Goal: Task Accomplishment & Management: Use online tool/utility

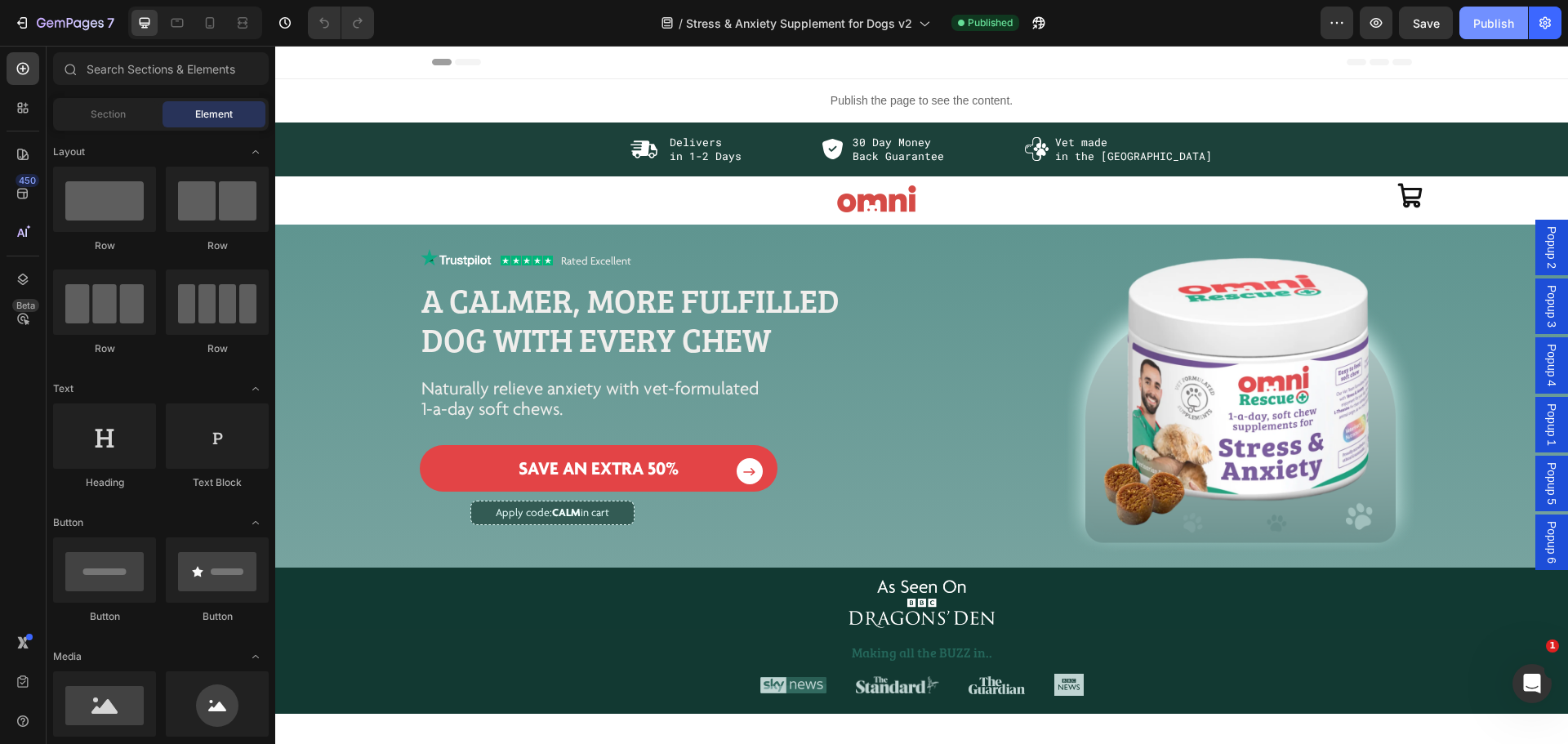
click at [1491, 19] on div "Publish" at bounding box center [1493, 23] width 41 height 17
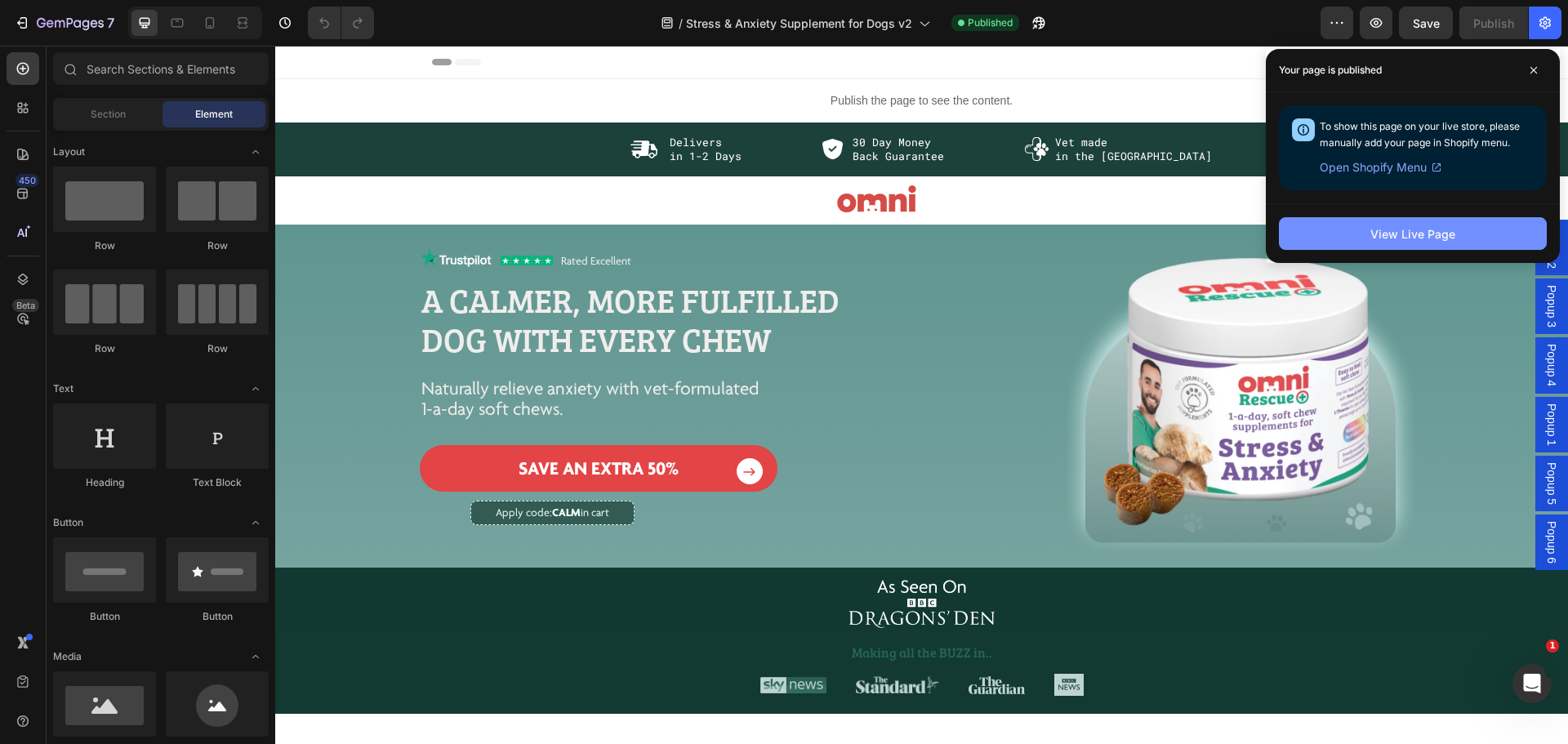
click at [1375, 228] on div "View Live Page" at bounding box center [1412, 234] width 85 height 17
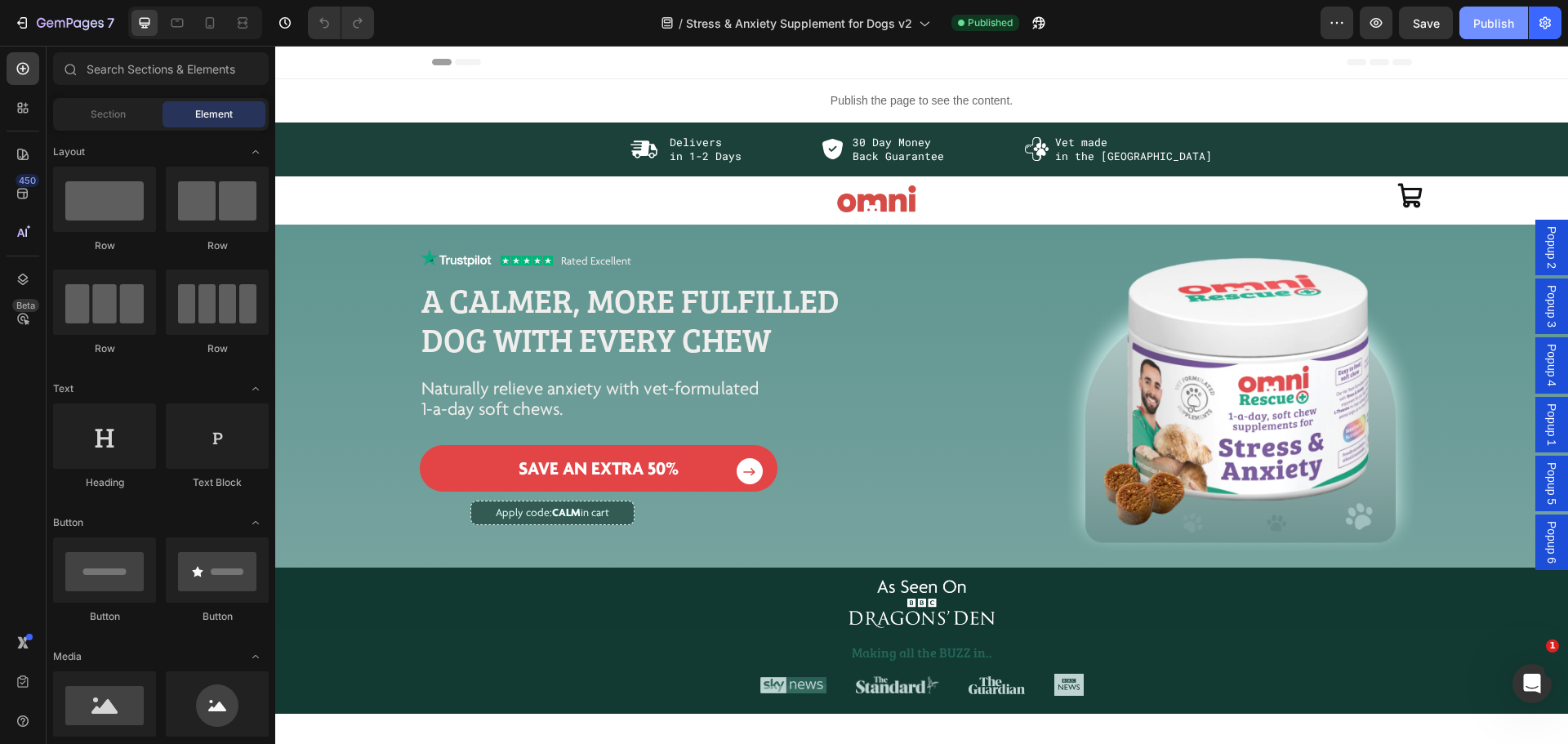
click at [1486, 21] on div "Publish" at bounding box center [1493, 23] width 41 height 17
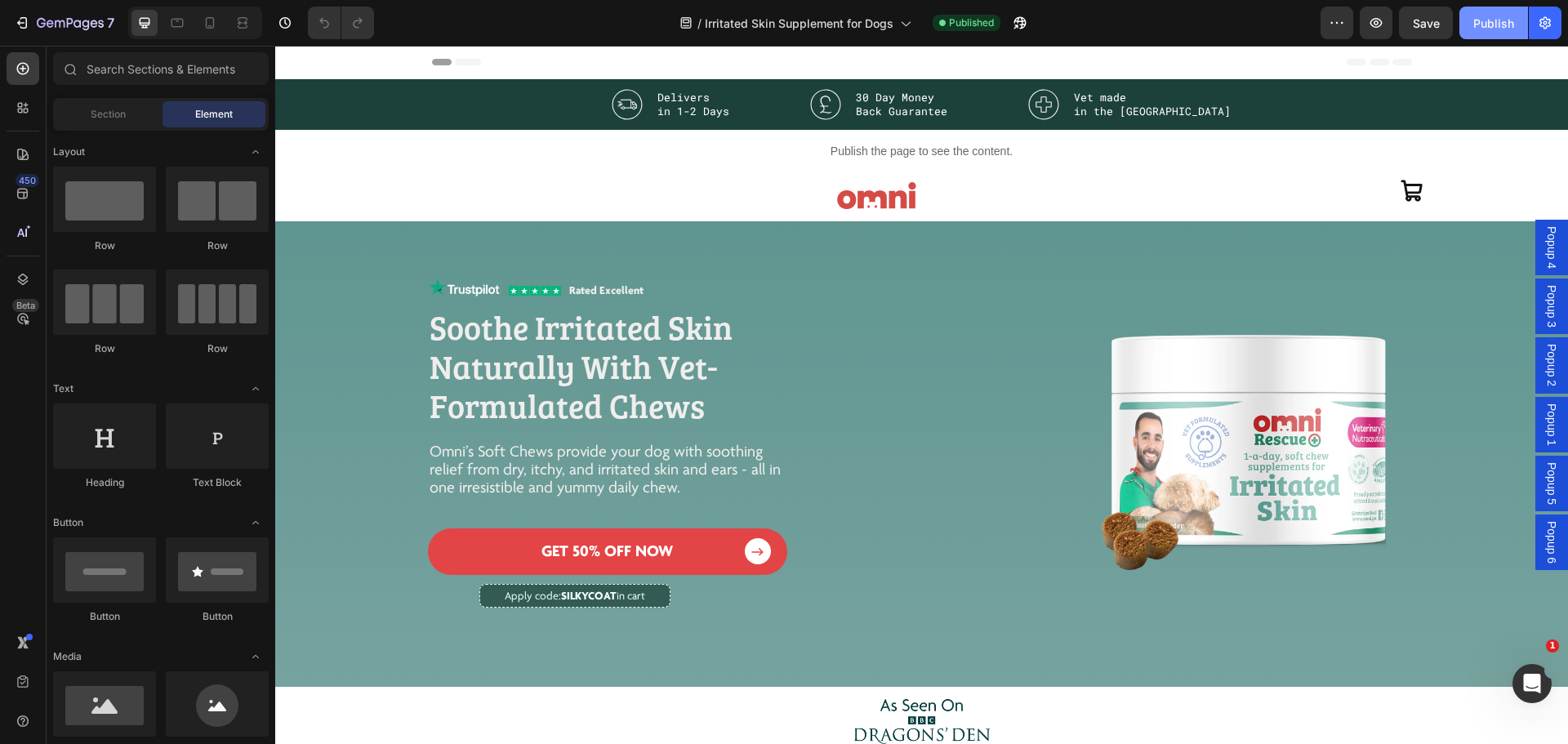
click at [1495, 24] on div "Publish" at bounding box center [1493, 23] width 41 height 17
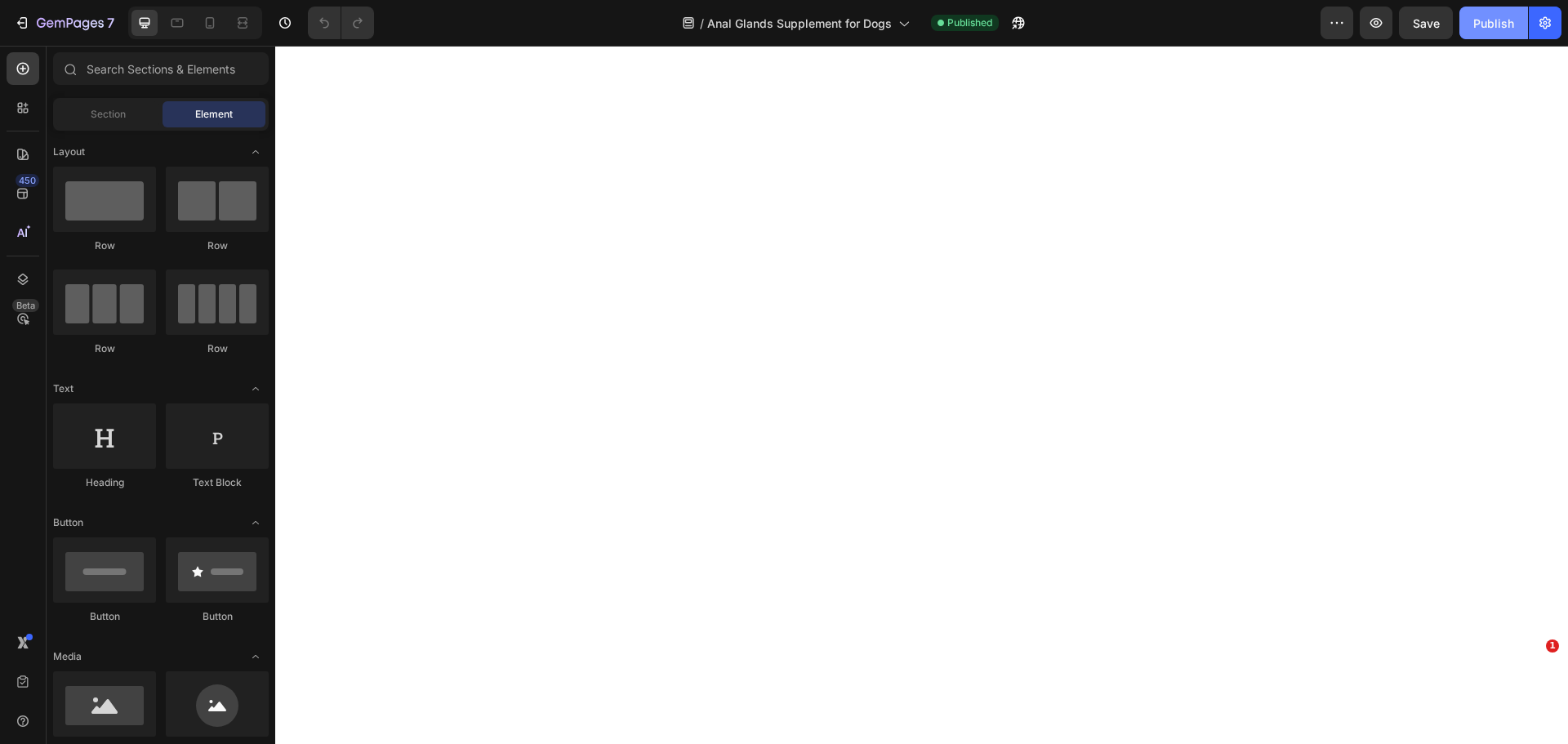
click at [1481, 22] on div "Publish" at bounding box center [1493, 23] width 41 height 17
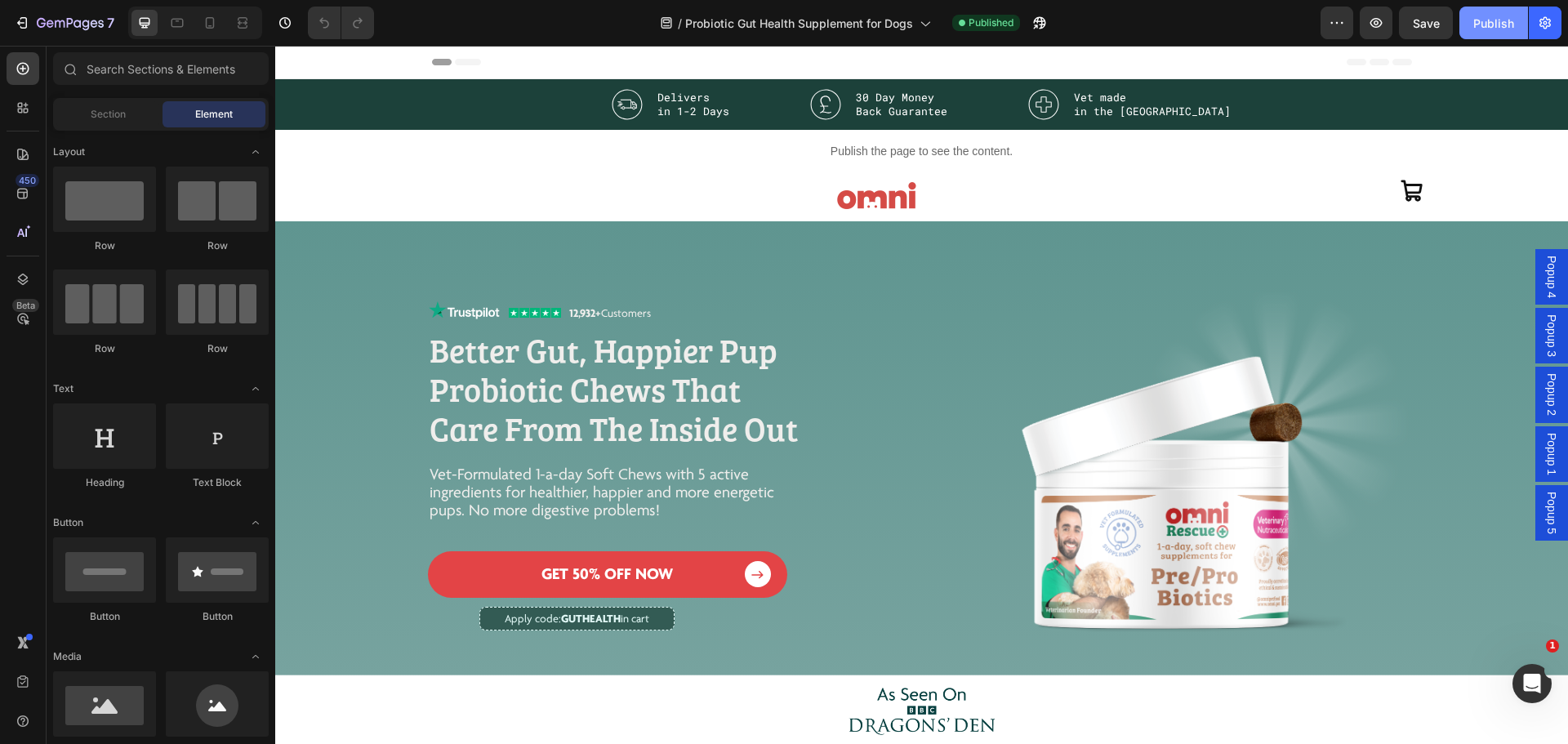
click at [1499, 22] on div "Publish" at bounding box center [1493, 23] width 41 height 17
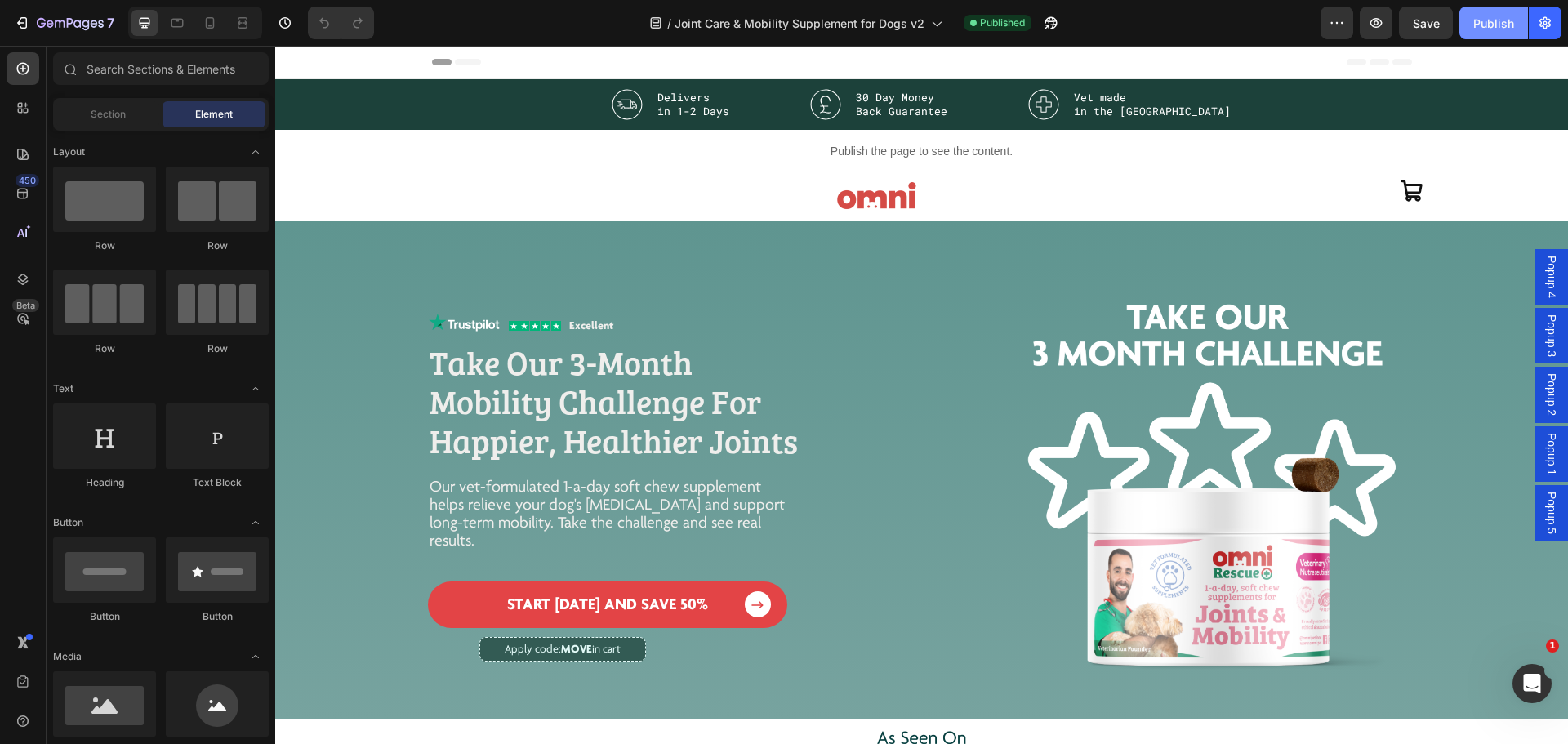
click at [1503, 24] on div "Publish" at bounding box center [1493, 23] width 41 height 17
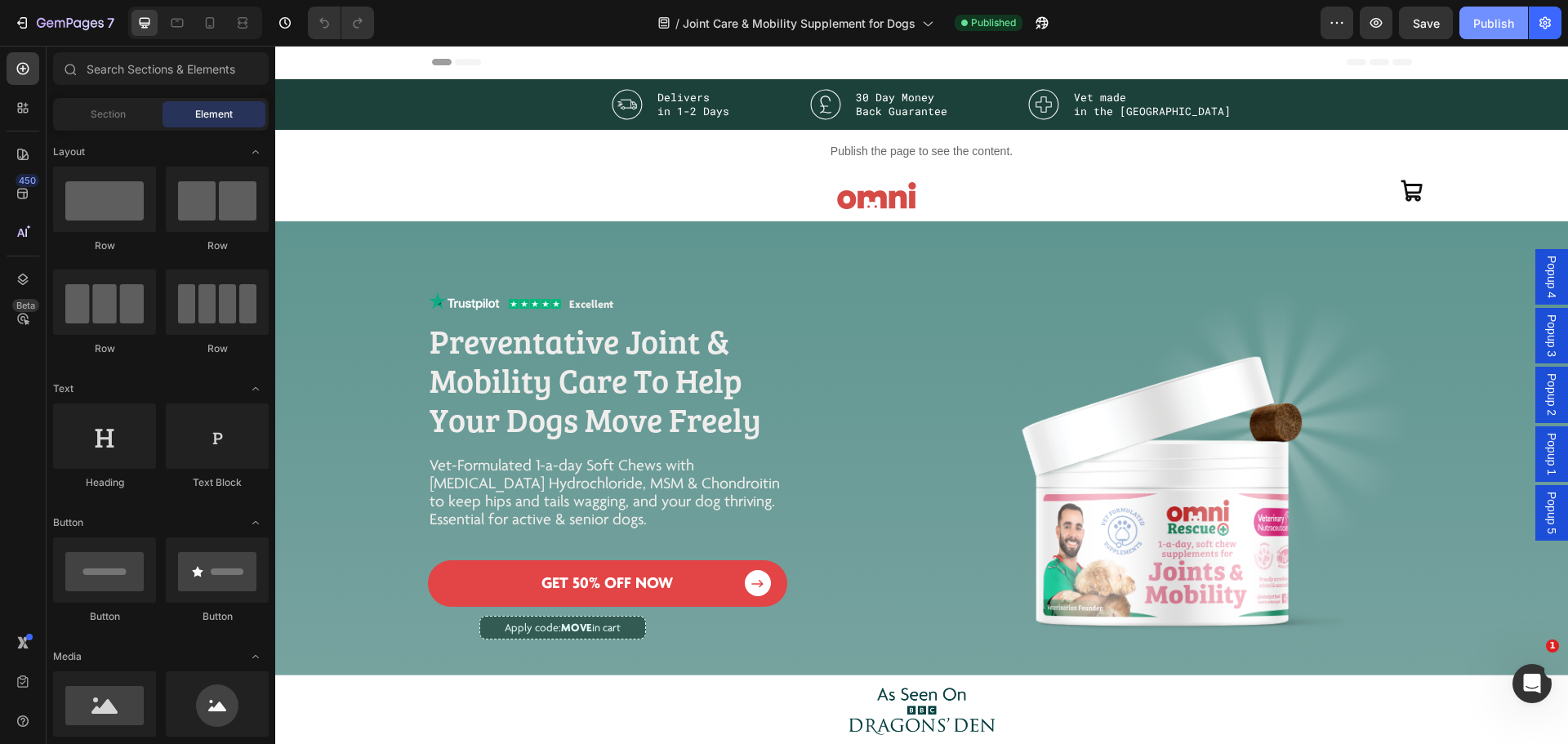
click at [1489, 24] on div "Publish" at bounding box center [1493, 23] width 41 height 17
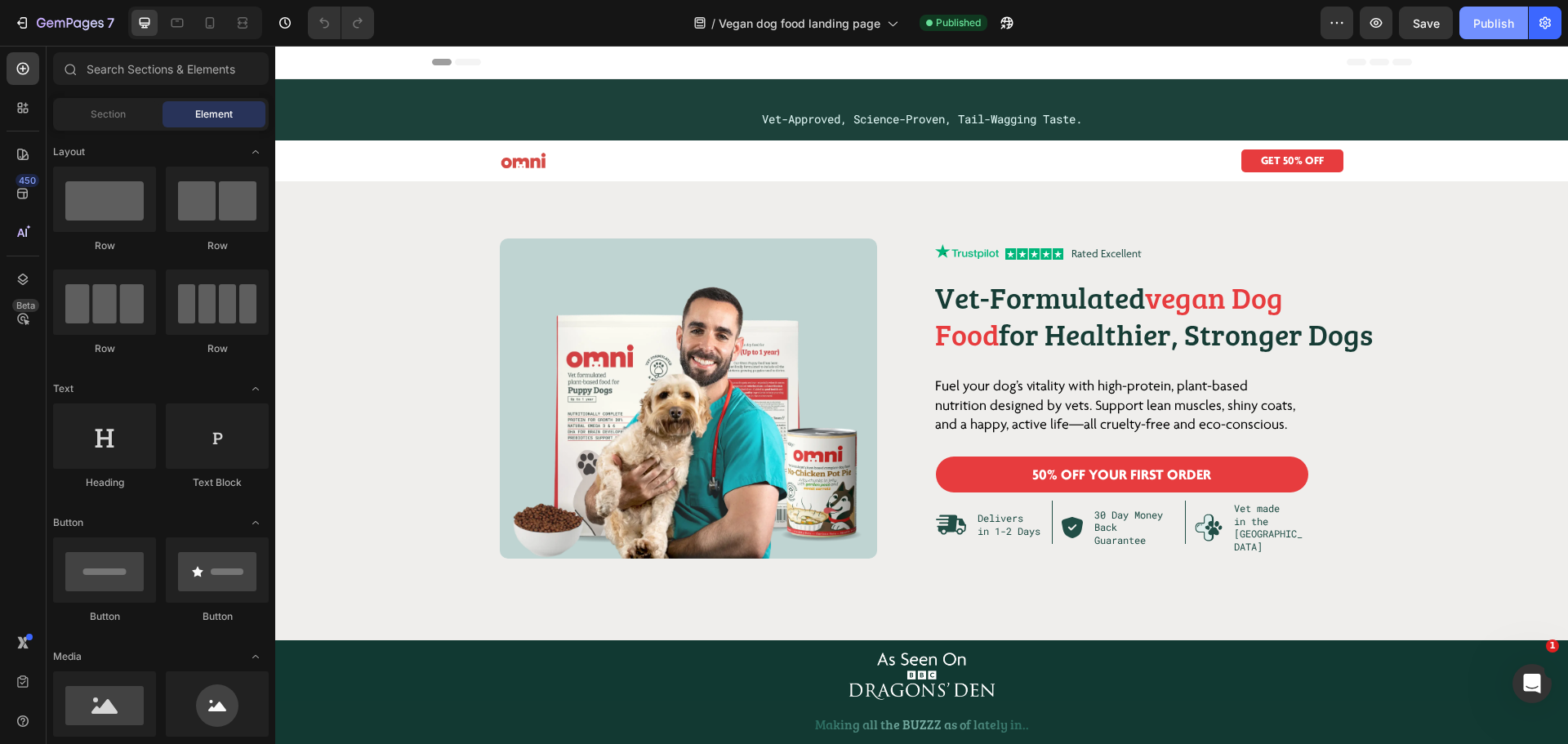
click at [1507, 20] on div "Publish" at bounding box center [1493, 23] width 41 height 17
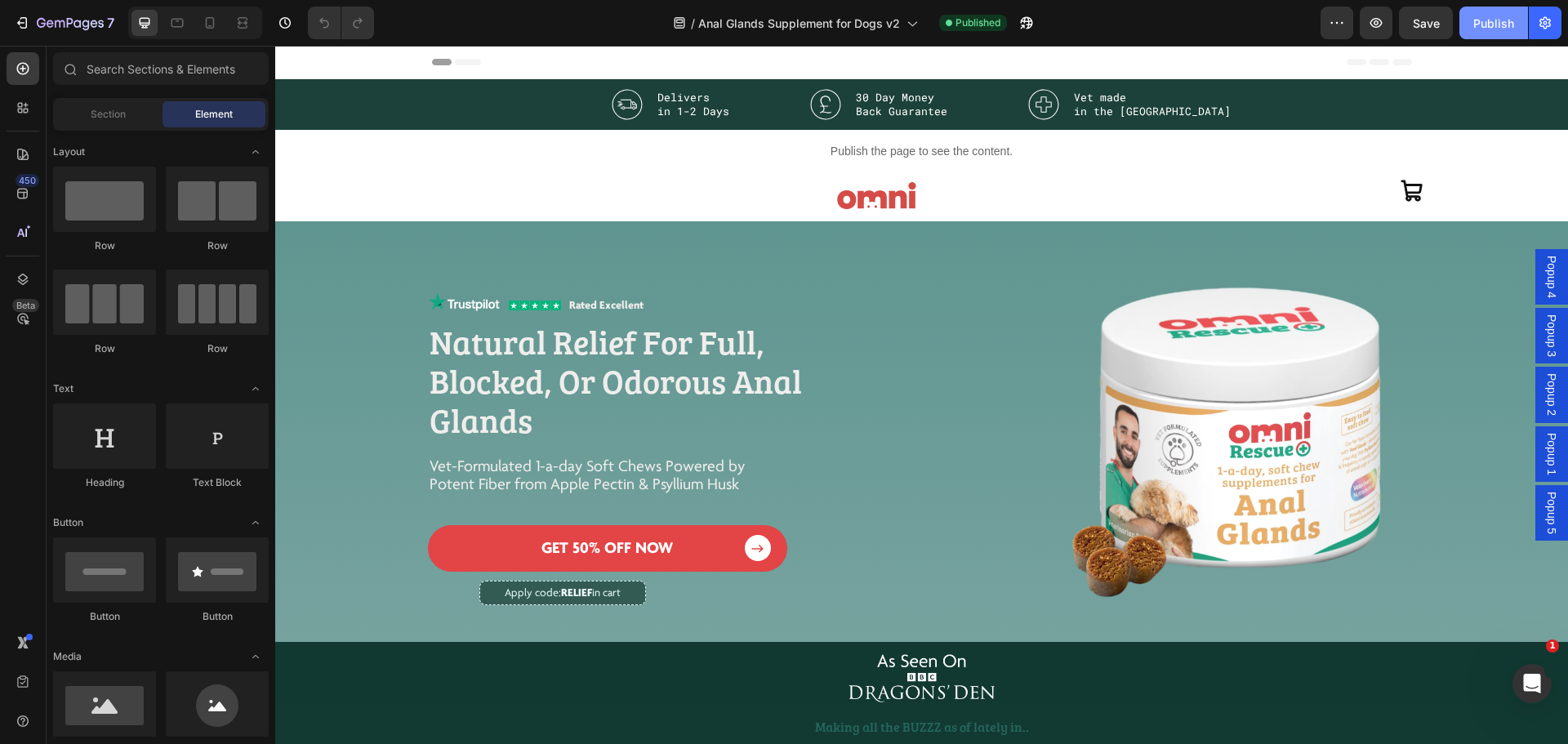
click at [1469, 25] on button "Publish" at bounding box center [1493, 23] width 68 height 33
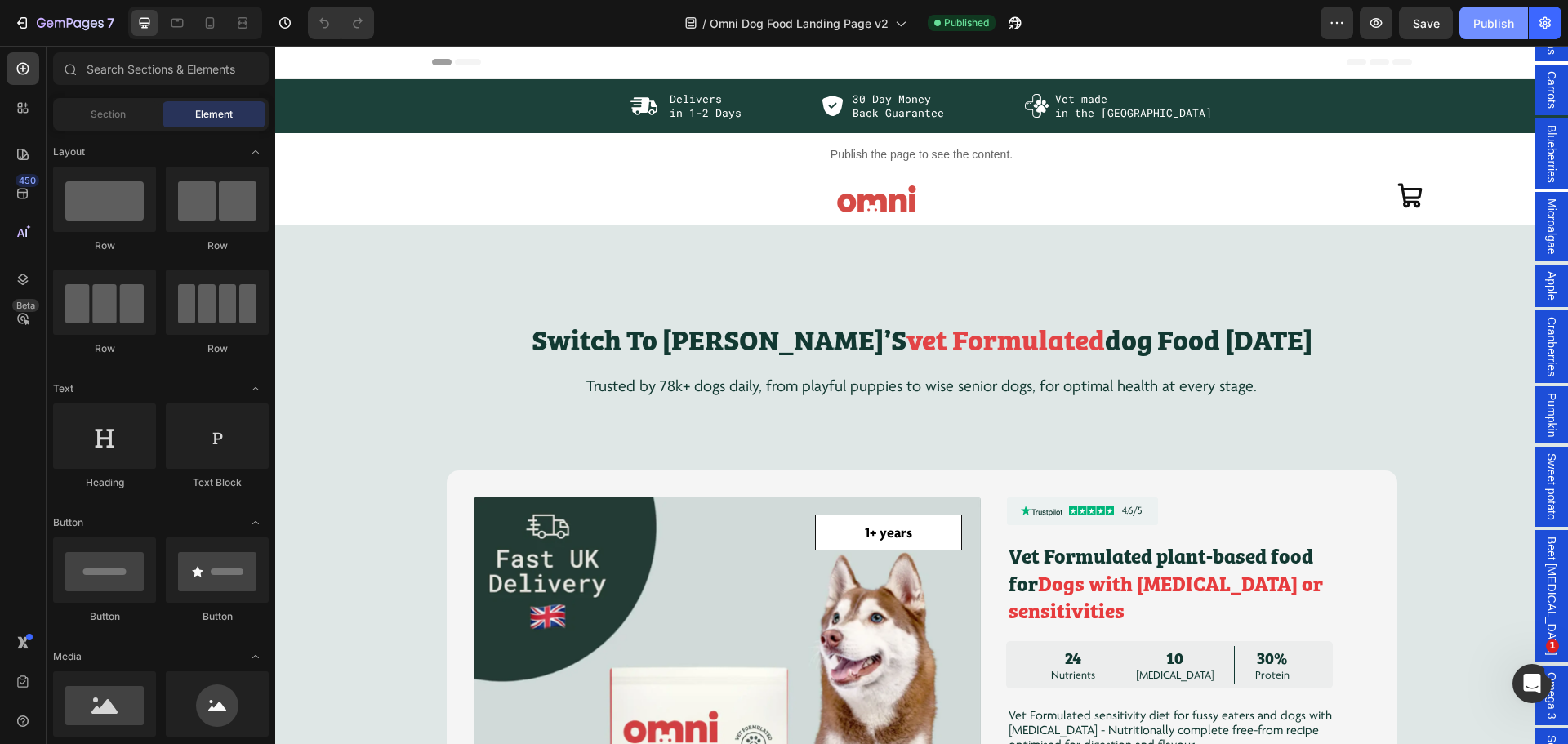
click at [1488, 30] on div "Publish" at bounding box center [1493, 23] width 41 height 17
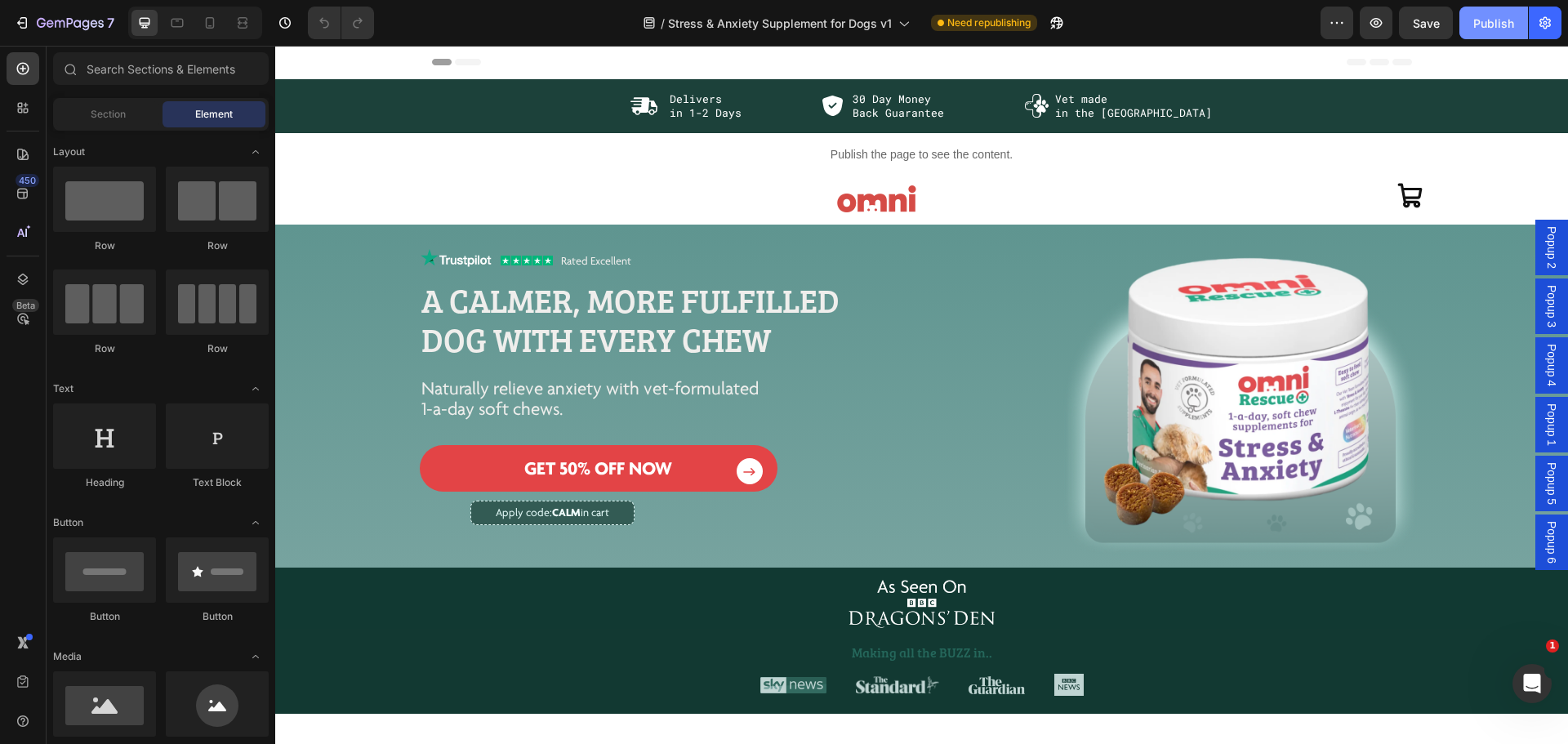
click at [1475, 31] on div "Publish" at bounding box center [1493, 23] width 41 height 17
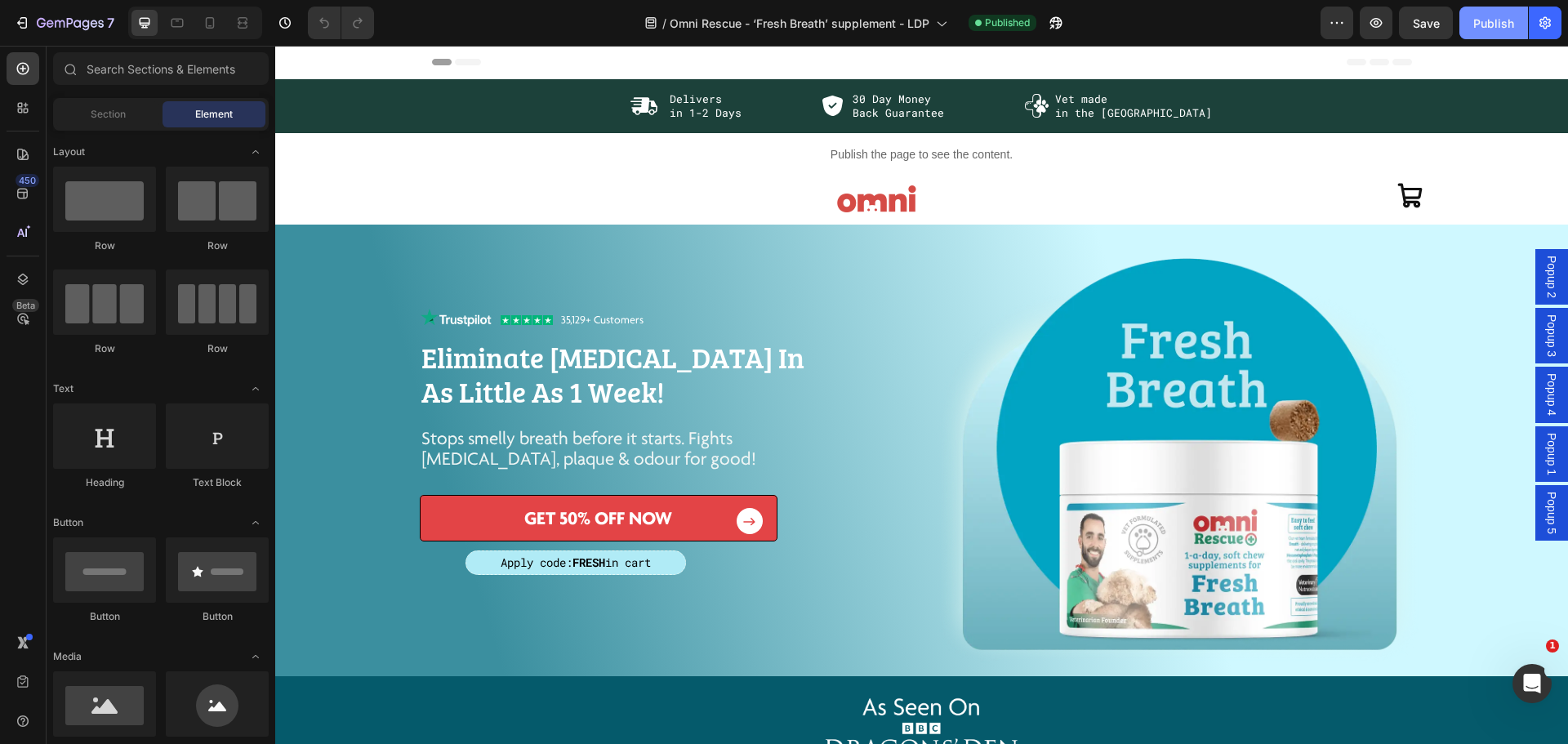
click at [1490, 30] on div "Publish" at bounding box center [1493, 23] width 41 height 17
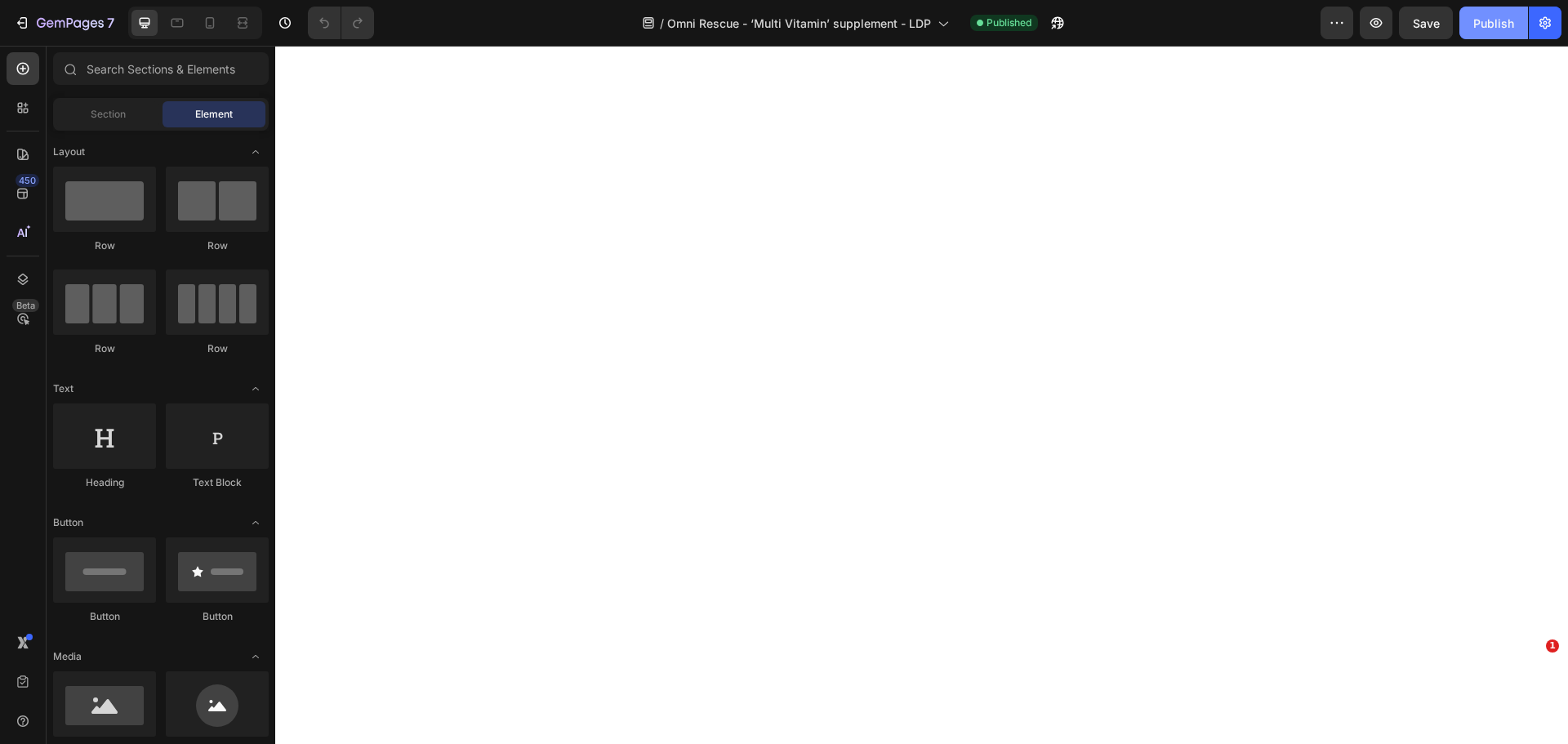
click at [1493, 26] on div "Publish" at bounding box center [1493, 23] width 41 height 17
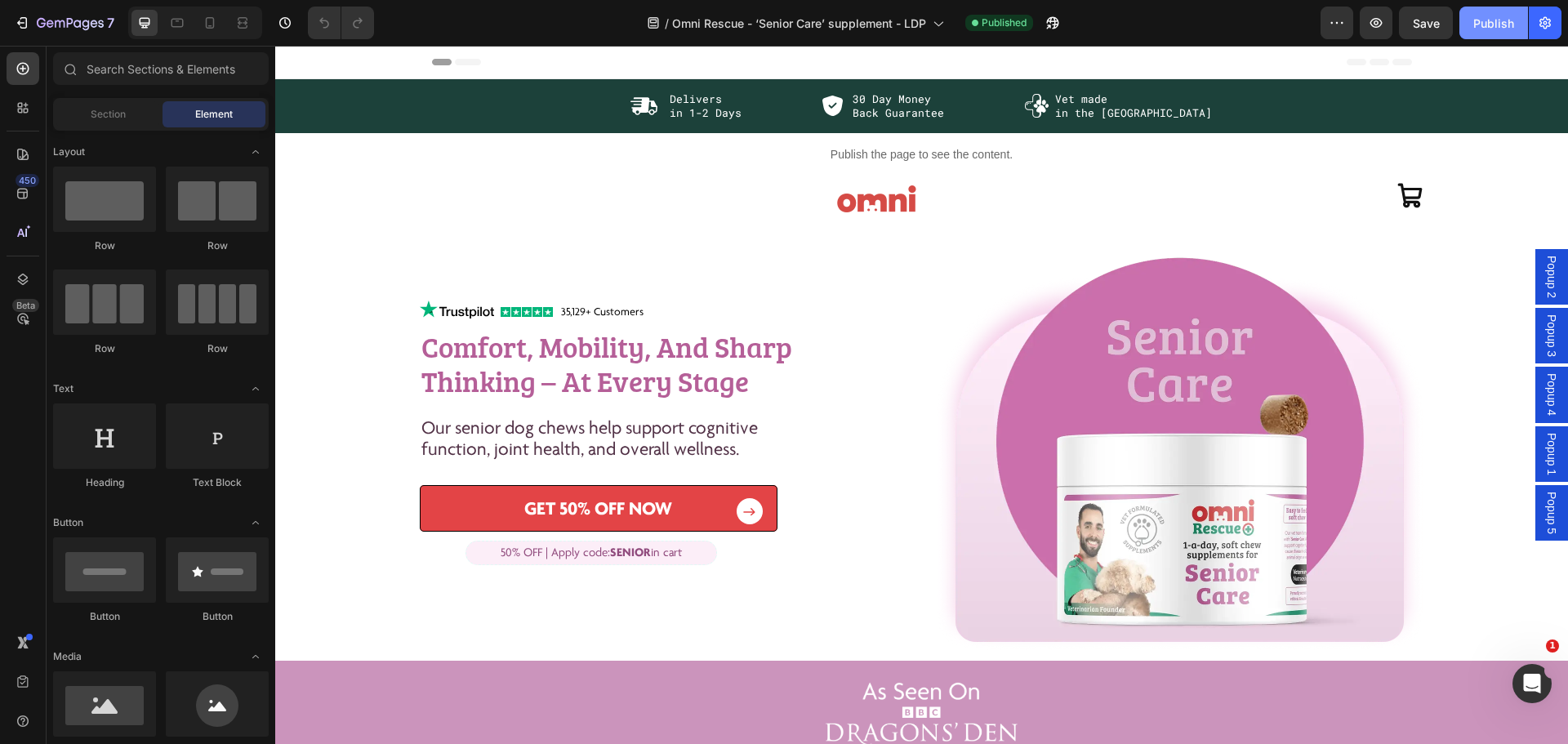
click at [1492, 28] on div "Publish" at bounding box center [1493, 23] width 41 height 17
